Goal: Find specific page/section: Find specific page/section

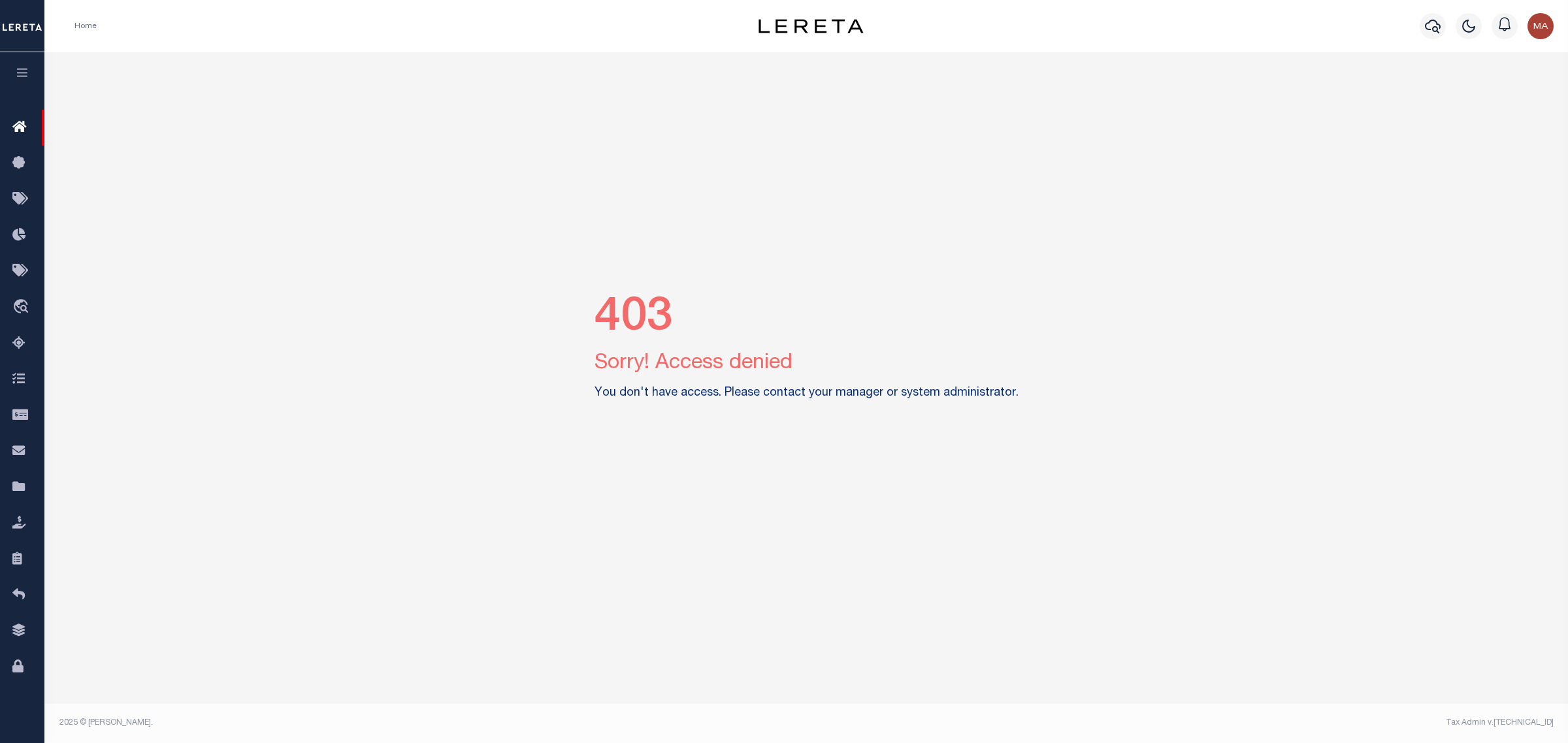
click at [1551, 26] on img "button" at bounding box center [1540, 26] width 26 height 26
click at [1501, 90] on span "Sign out" at bounding box center [1488, 92] width 37 height 9
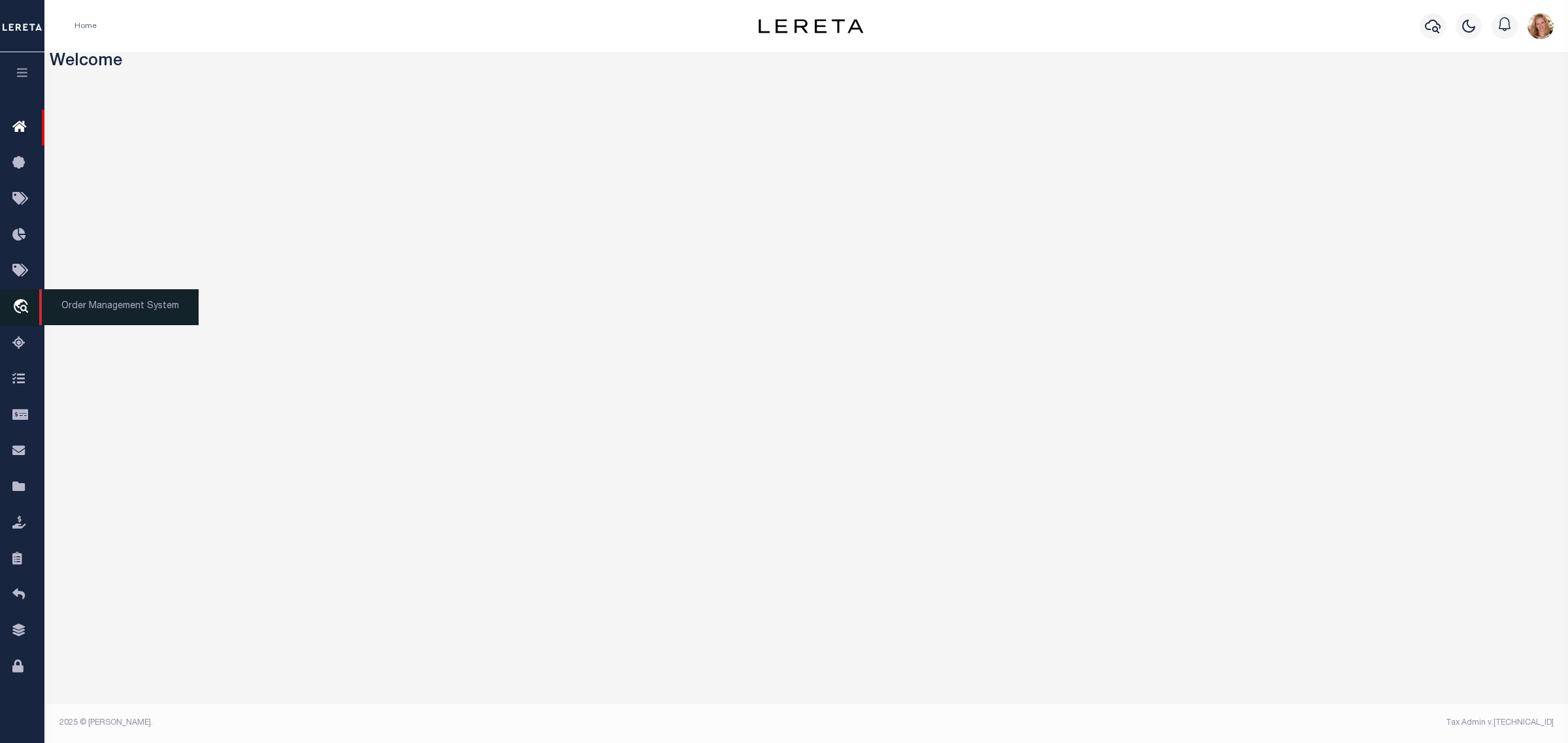
click at [26, 306] on icon "travel_explore" at bounding box center [23, 307] width 21 height 17
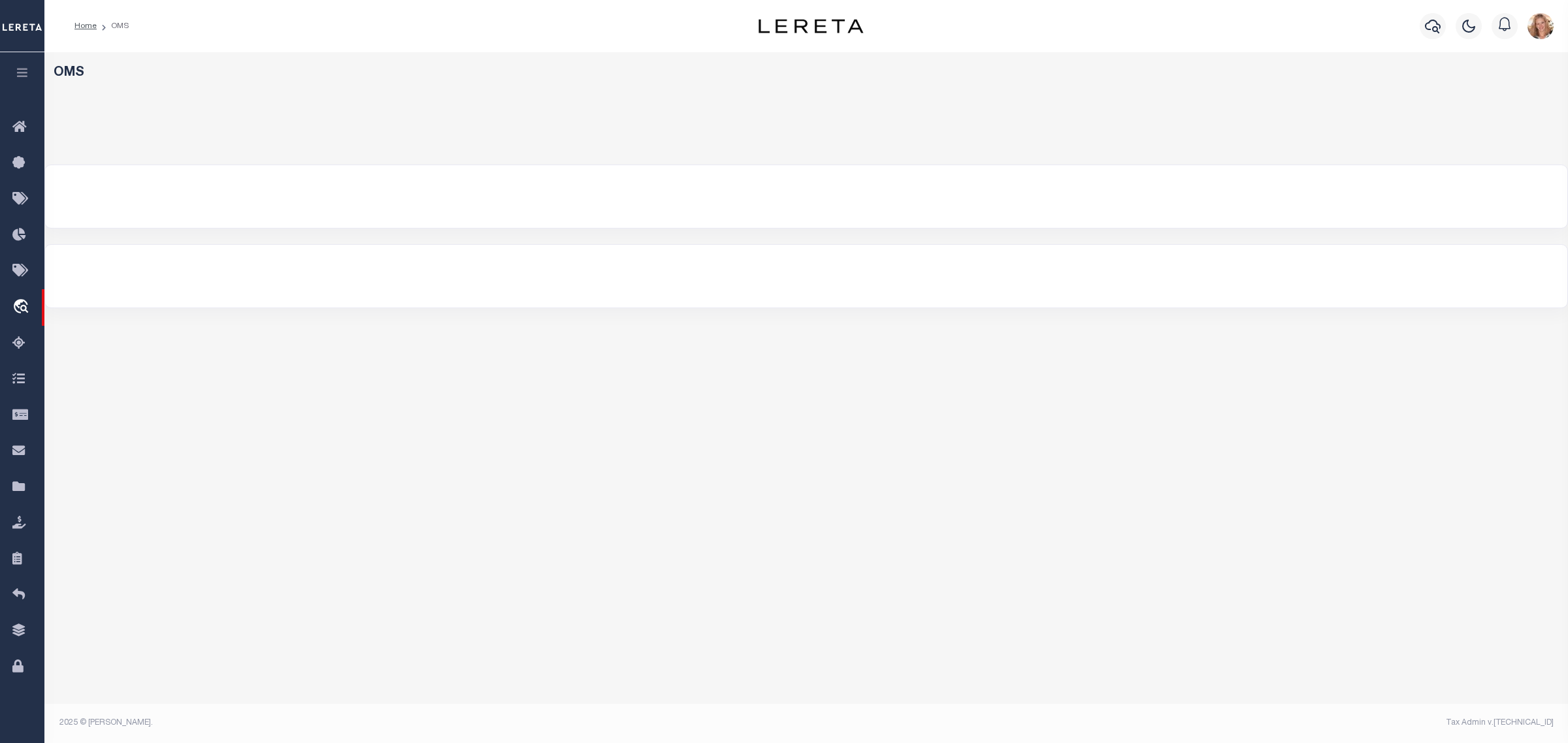
select select "200"
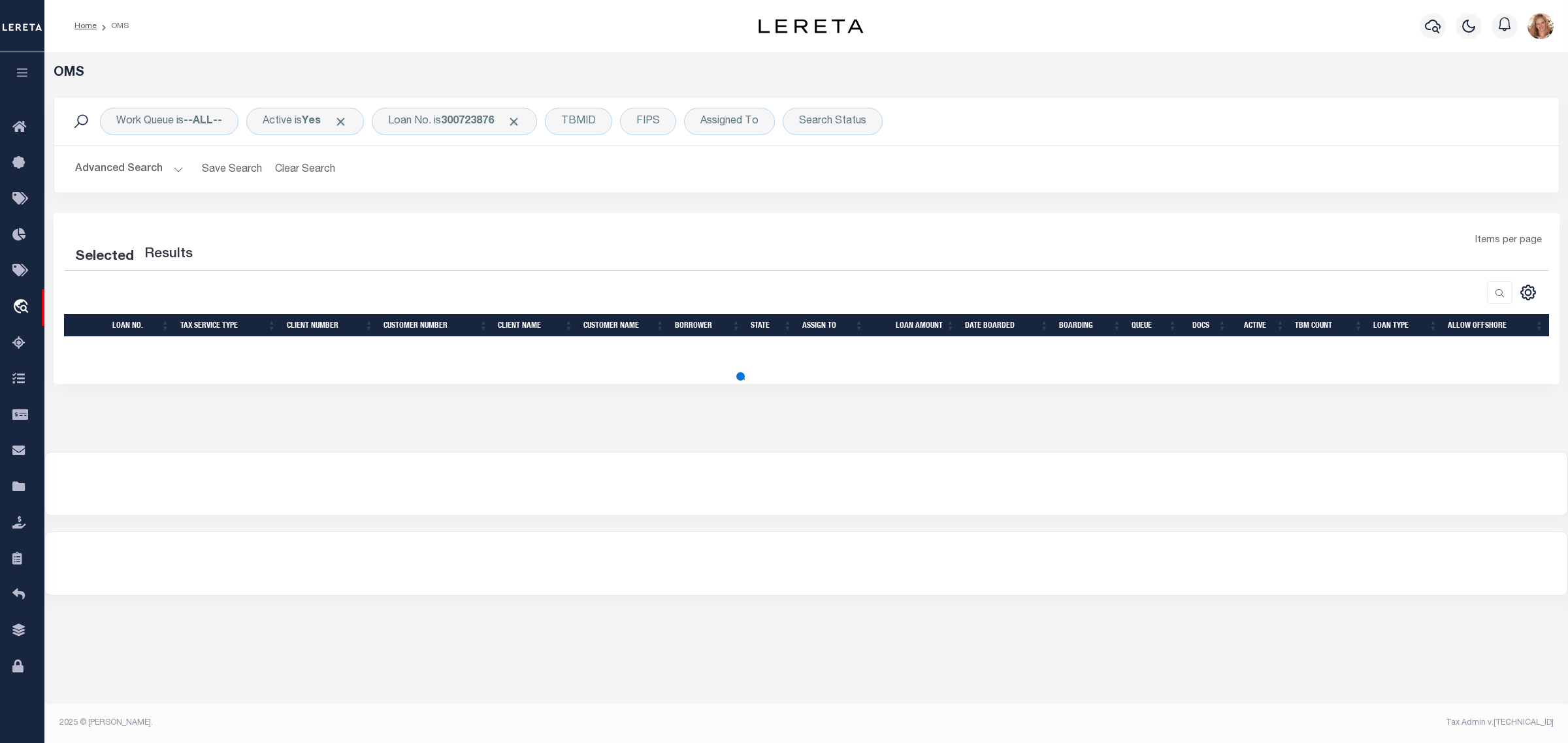
select select "200"
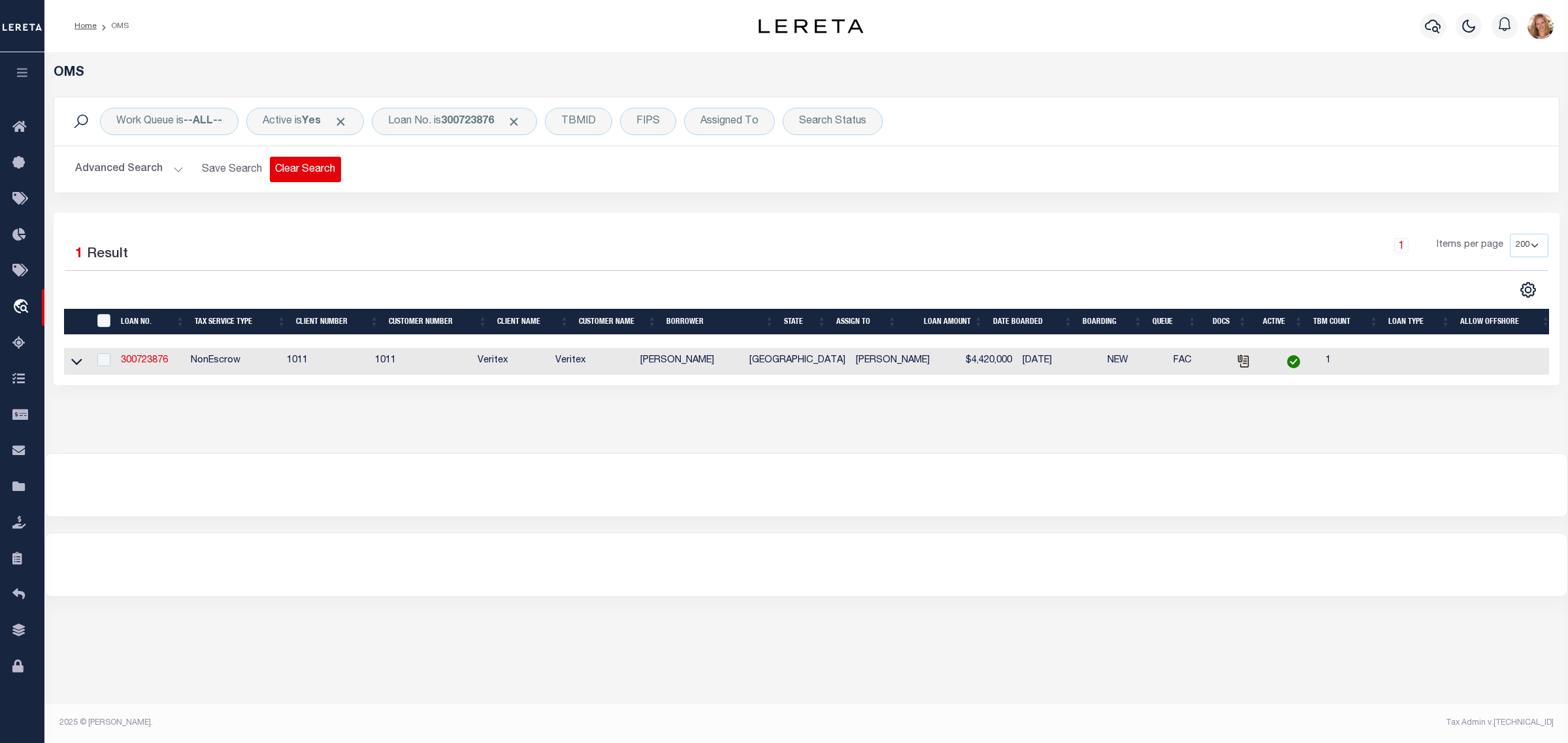
click at [295, 170] on button "Clear Search" at bounding box center [306, 169] width 71 height 25
select select
click at [162, 168] on button "Advanced Search" at bounding box center [129, 169] width 108 height 25
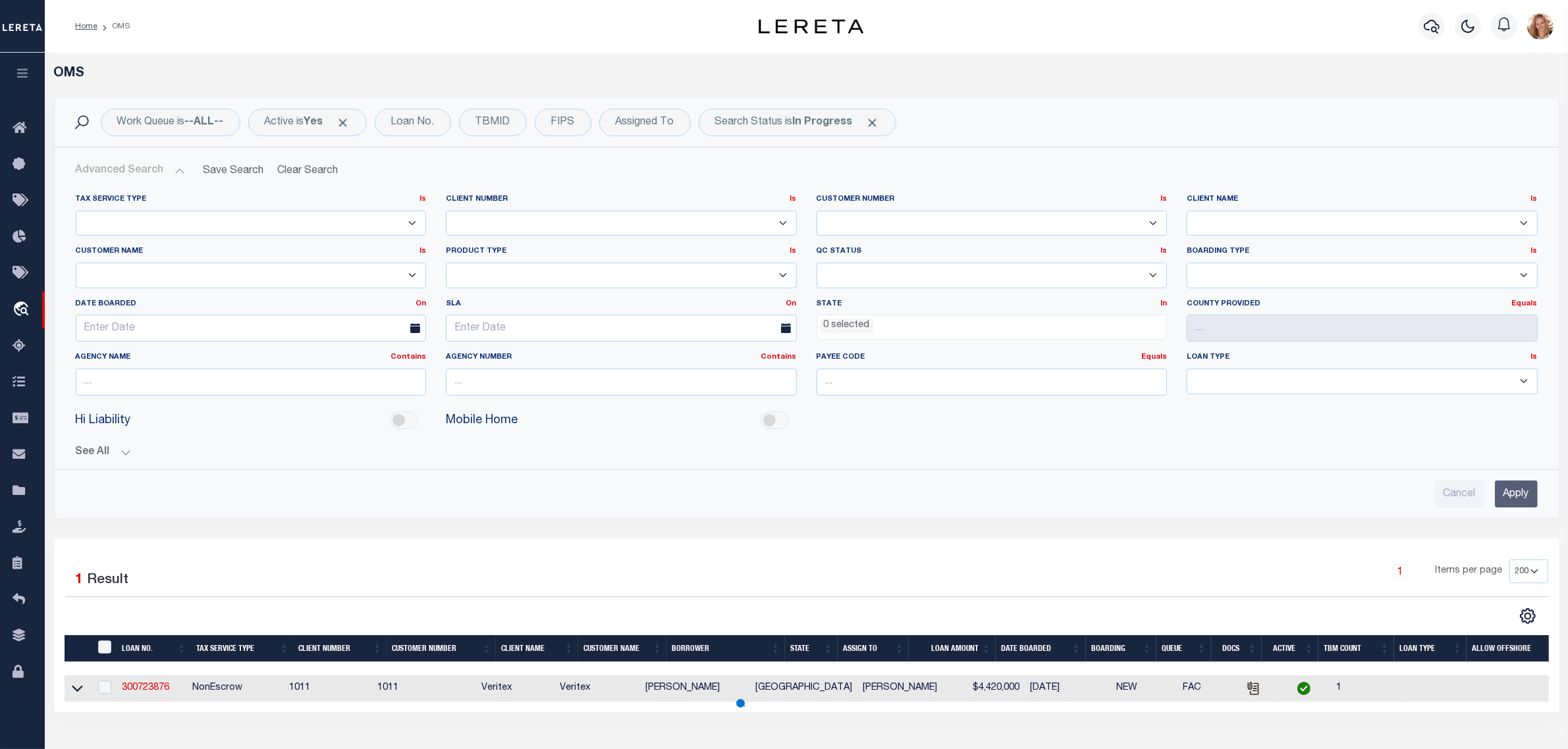
click at [1246, 220] on select "Accumatch - Refunds All In Credit Union [PERSON_NAME] Bank Alpha Flow Inc Amari…" at bounding box center [1362, 223] width 350 height 25
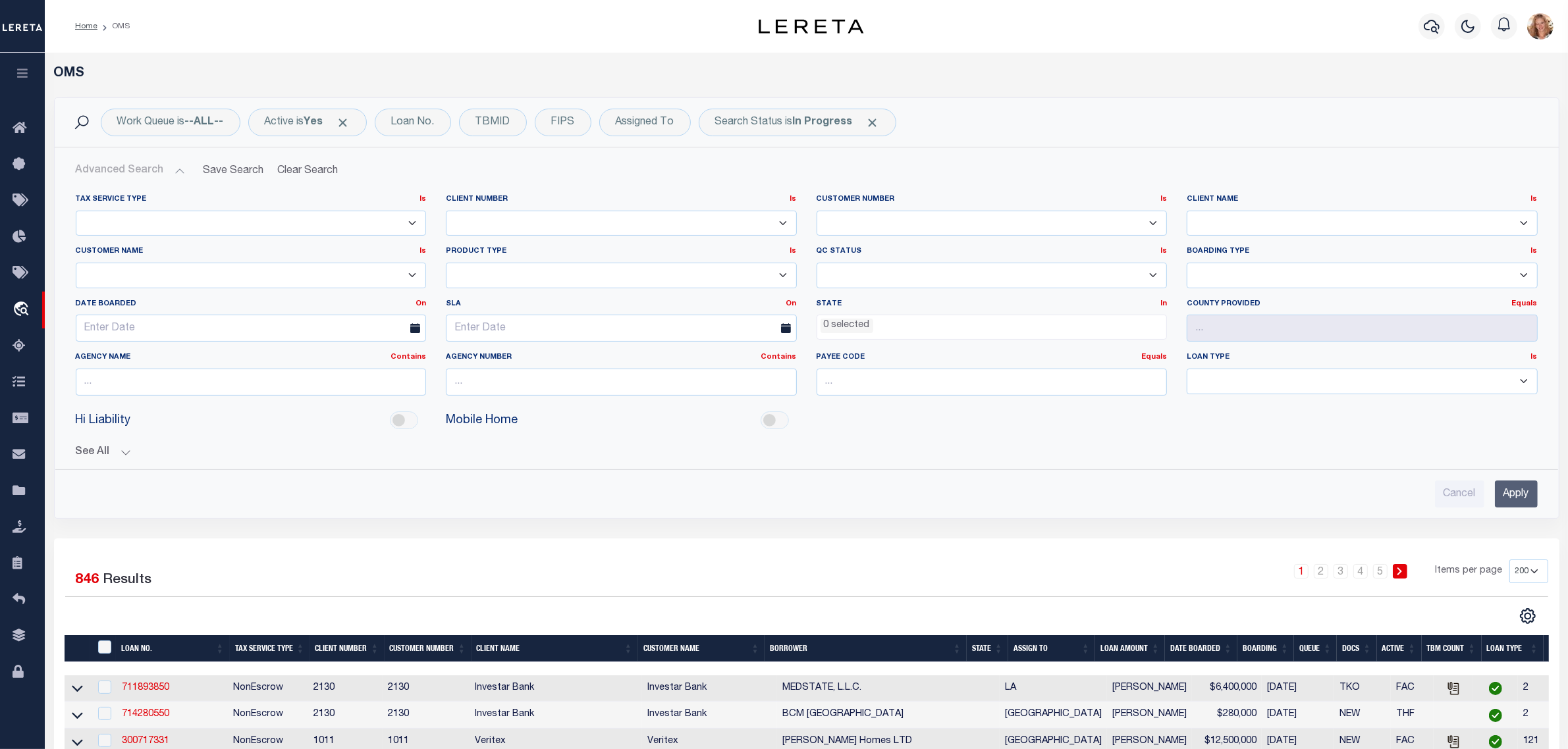
select select "Civista Bank"
click at [1187, 211] on select "Accumatch - Refunds All In Credit Union [PERSON_NAME] Bank Alpha Flow Inc Amari…" at bounding box center [1362, 223] width 350 height 25
click at [1513, 490] on input "Apply" at bounding box center [1515, 493] width 43 height 27
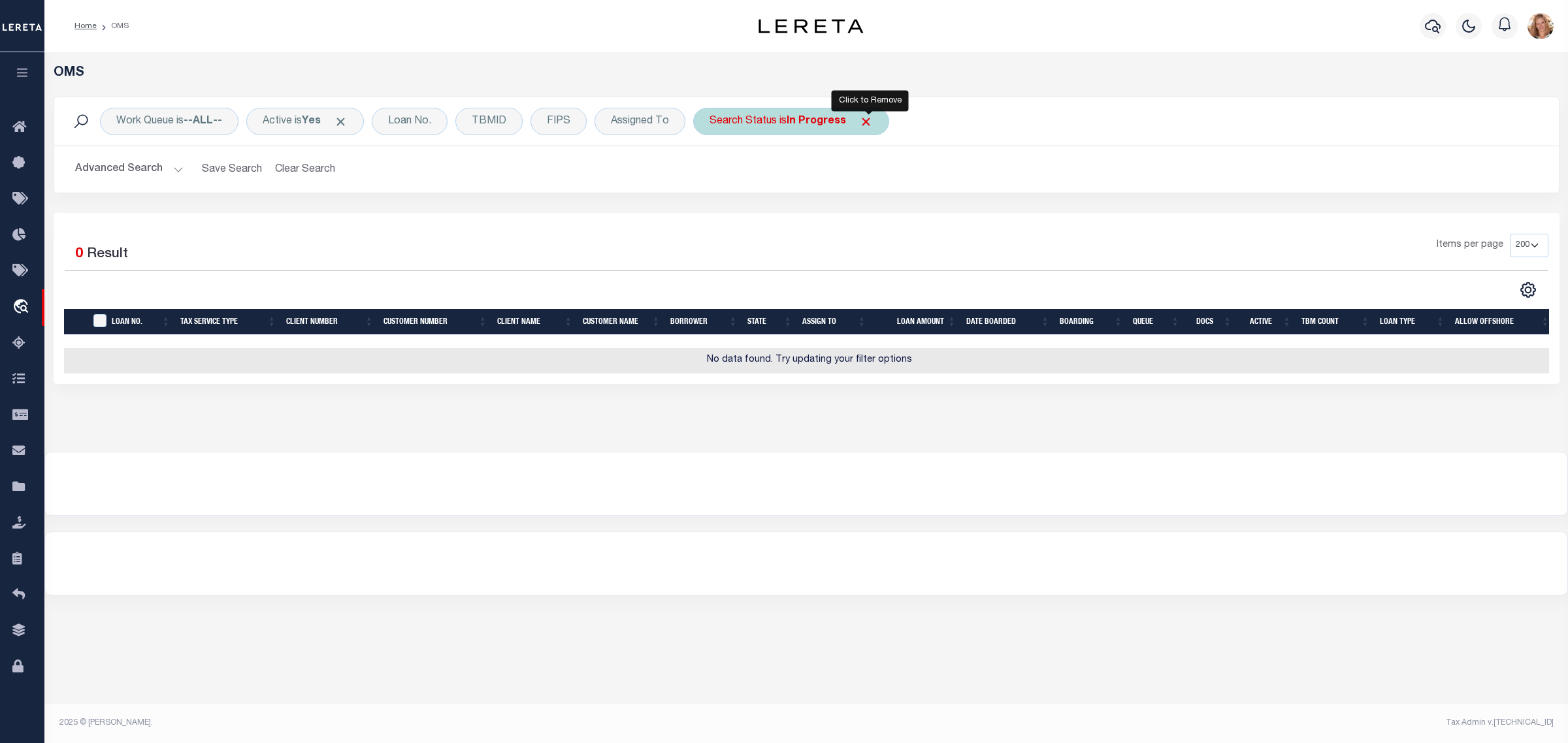
click at [866, 119] on span "Click to Remove" at bounding box center [866, 122] width 14 height 14
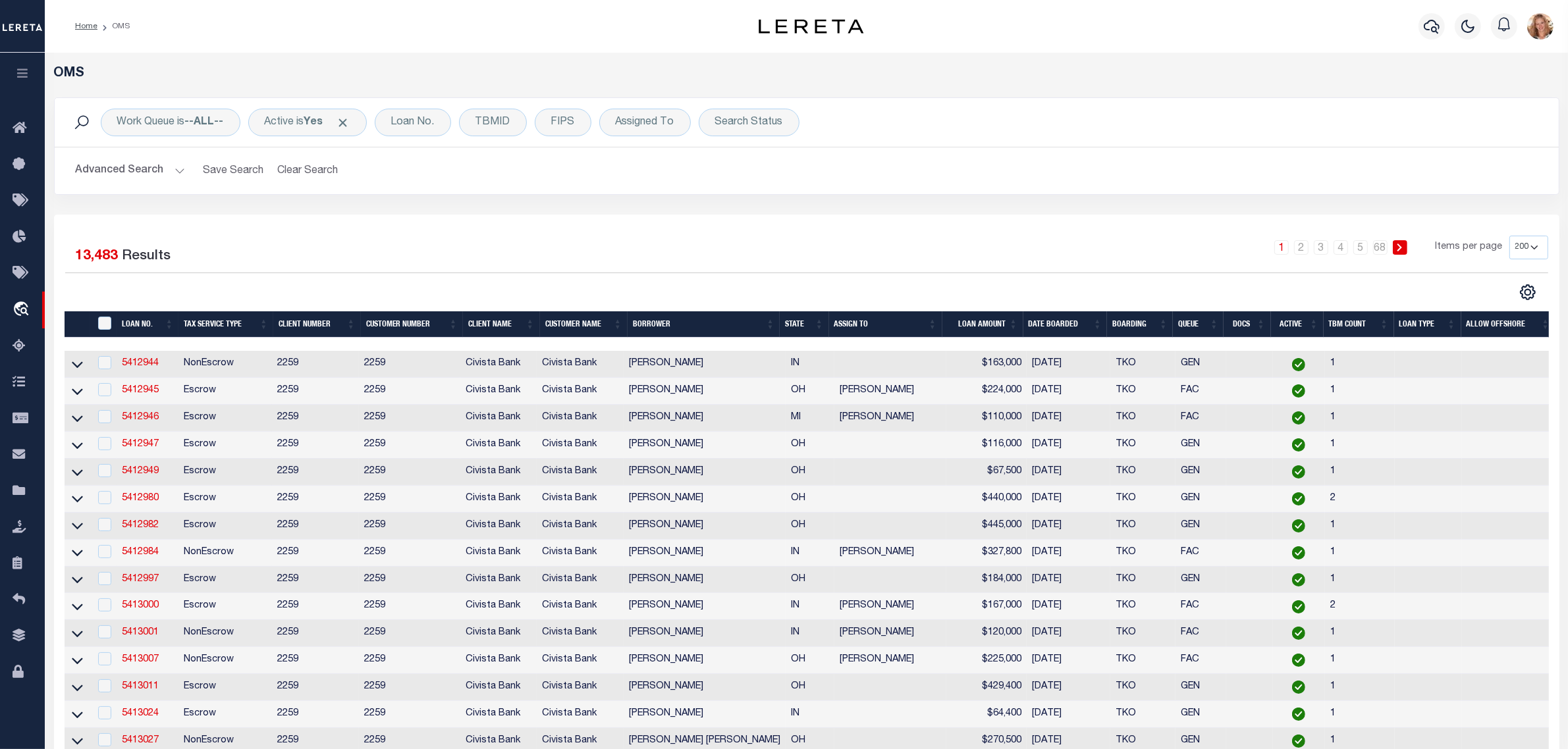
click at [1042, 328] on th "DATE BOARDED" at bounding box center [1066, 325] width 84 height 27
click at [1045, 316] on th "DATE BOARDED" at bounding box center [1066, 325] width 84 height 27
